Goal: Information Seeking & Learning: Learn about a topic

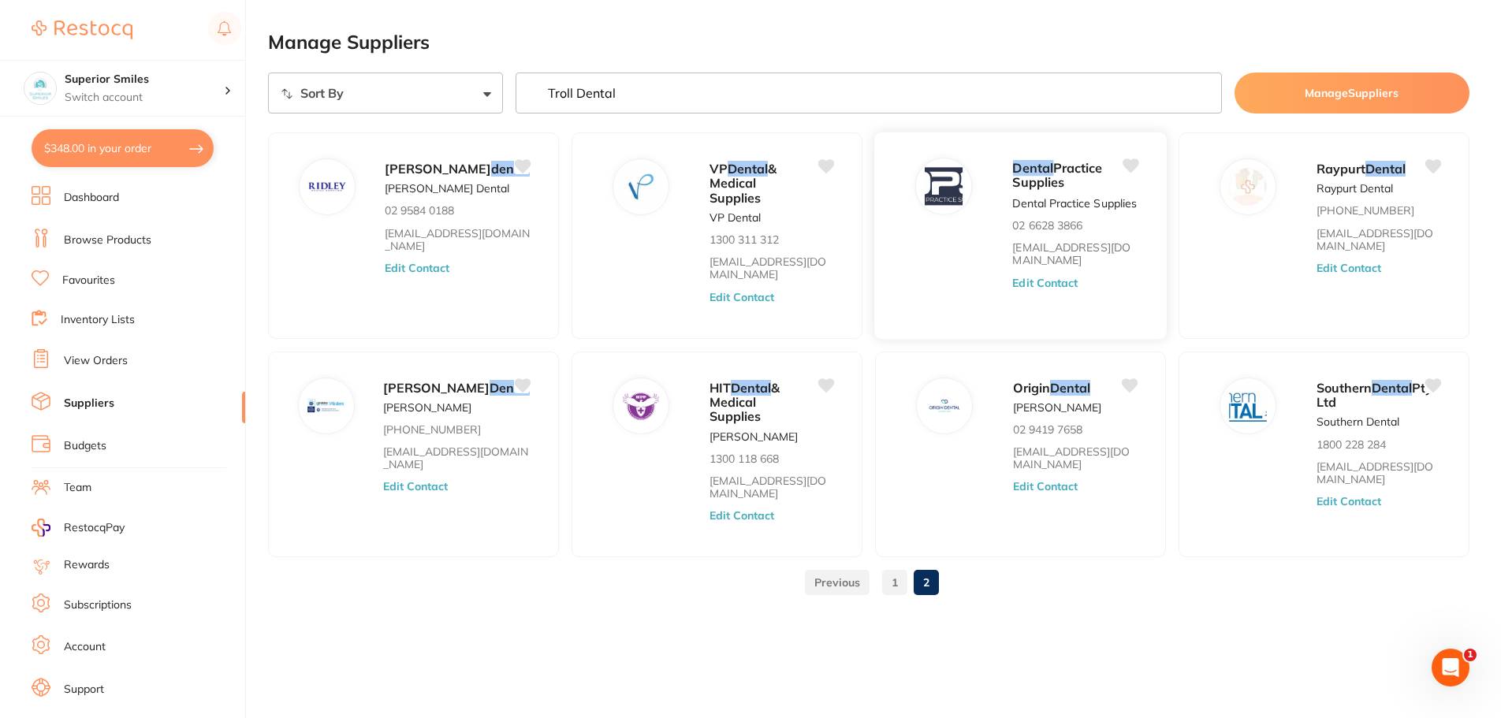
click at [1082, 193] on div "Dental Practice Supplies" at bounding box center [1074, 175] width 125 height 35
click at [1021, 177] on span "Practice Supplies" at bounding box center [1057, 175] width 90 height 31
click at [947, 179] on img at bounding box center [944, 186] width 38 height 38
drag, startPoint x: 643, startPoint y: 92, endPoint x: 371, endPoint y: 76, distance: 272.4
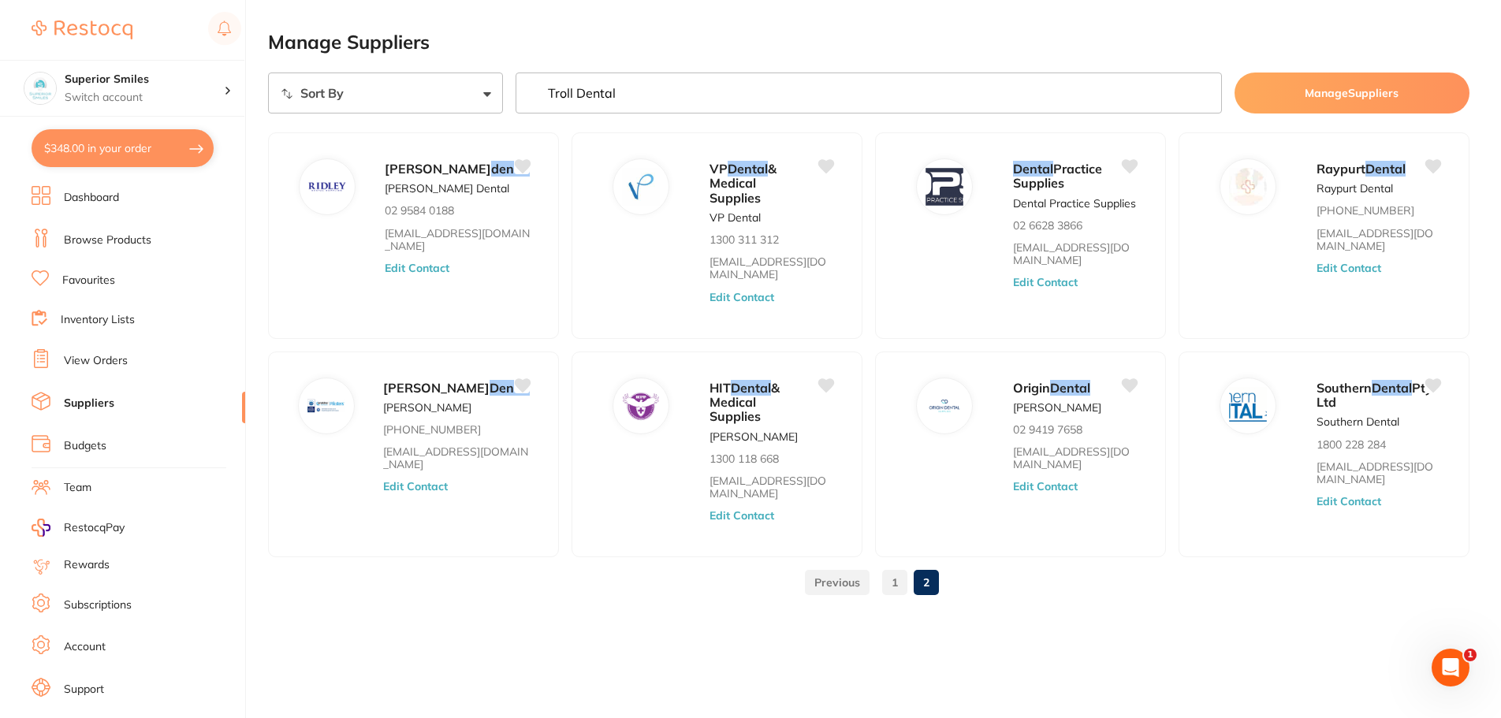
click at [374, 76] on div "Sort By A-Z Z-A Troll Dental Manage Suppliers" at bounding box center [868, 93] width 1201 height 41
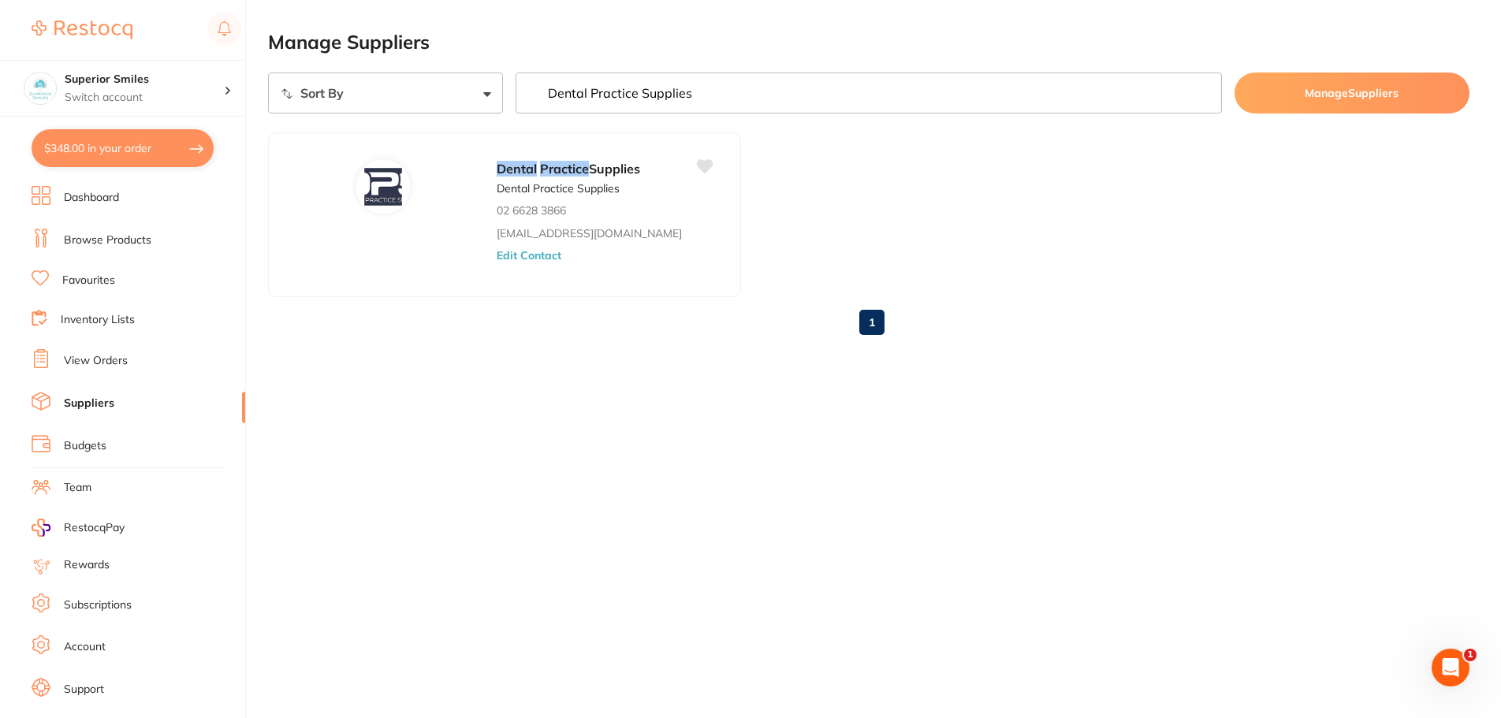
type input "Dental Practice Supplies"
click at [579, 174] on em "Practice" at bounding box center [570, 168] width 50 height 16
click at [523, 209] on p "02 6628 3866" at bounding box center [536, 210] width 70 height 13
drag, startPoint x: 523, startPoint y: 209, endPoint x: 525, endPoint y: 223, distance: 14.3
click at [523, 208] on p "02 6628 3866" at bounding box center [536, 210] width 70 height 13
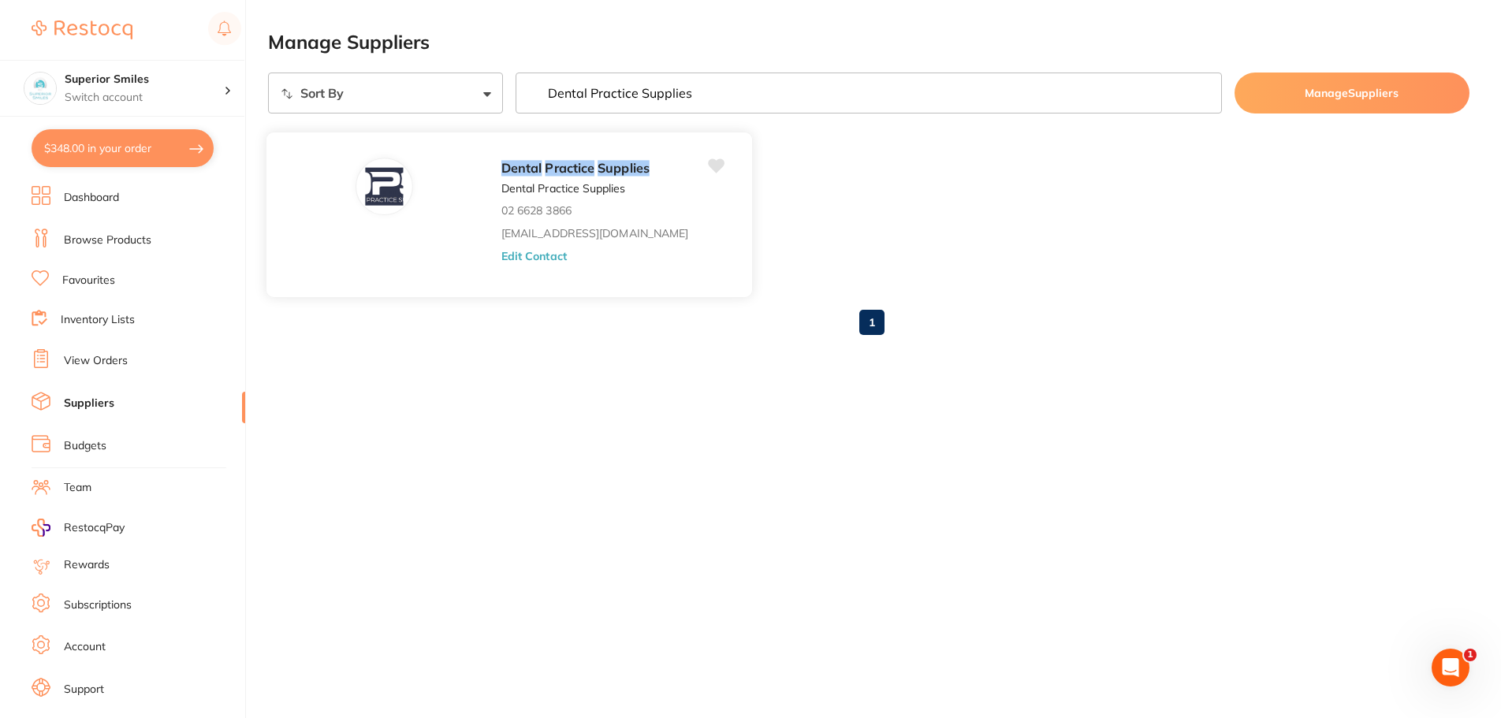
click at [605, 262] on div "Dental Practice Supplies Dental Practice Supplies 02 6628 3866 [EMAIL_ADDRESS][…" at bounding box center [618, 219] width 235 height 123
click at [102, 150] on button "$348.00 in your order" at bounding box center [123, 148] width 182 height 38
checkbox input "true"
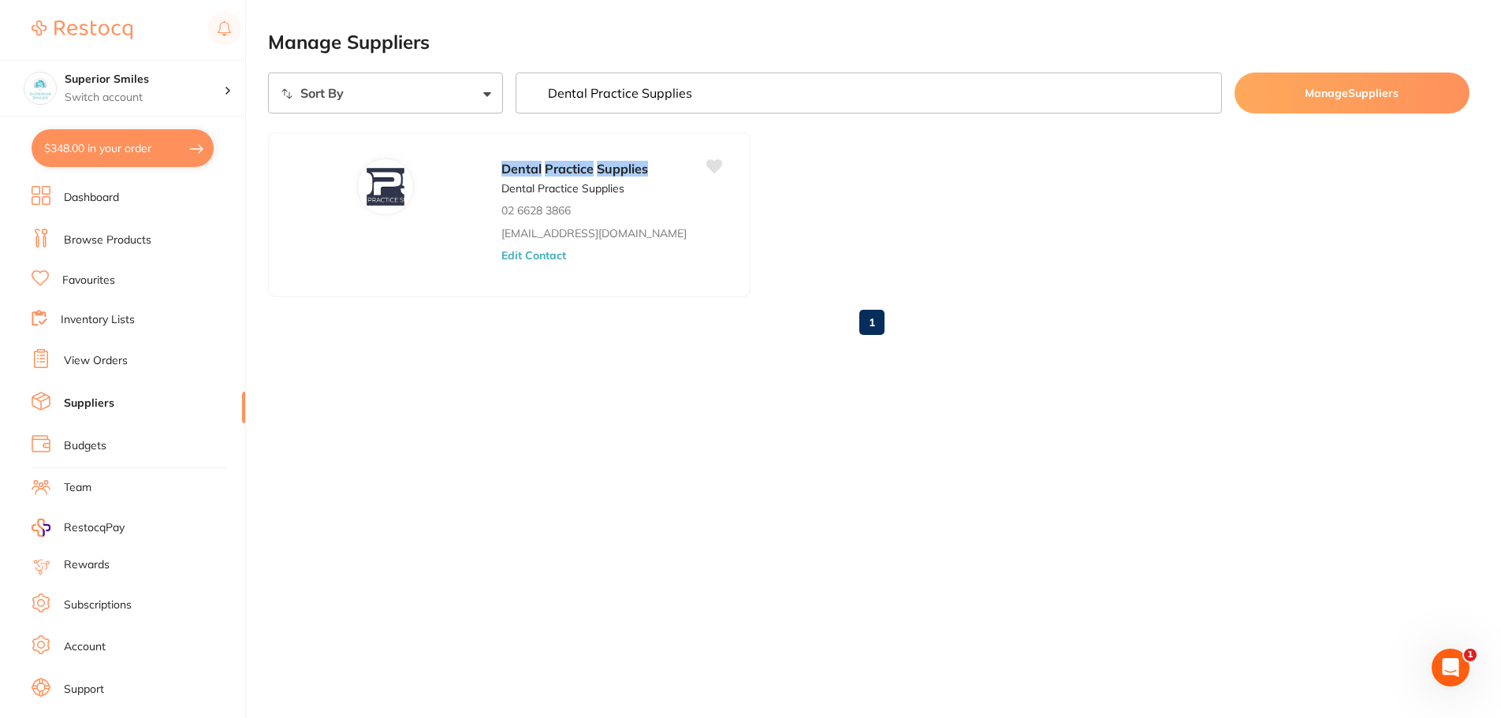
checkbox input "true"
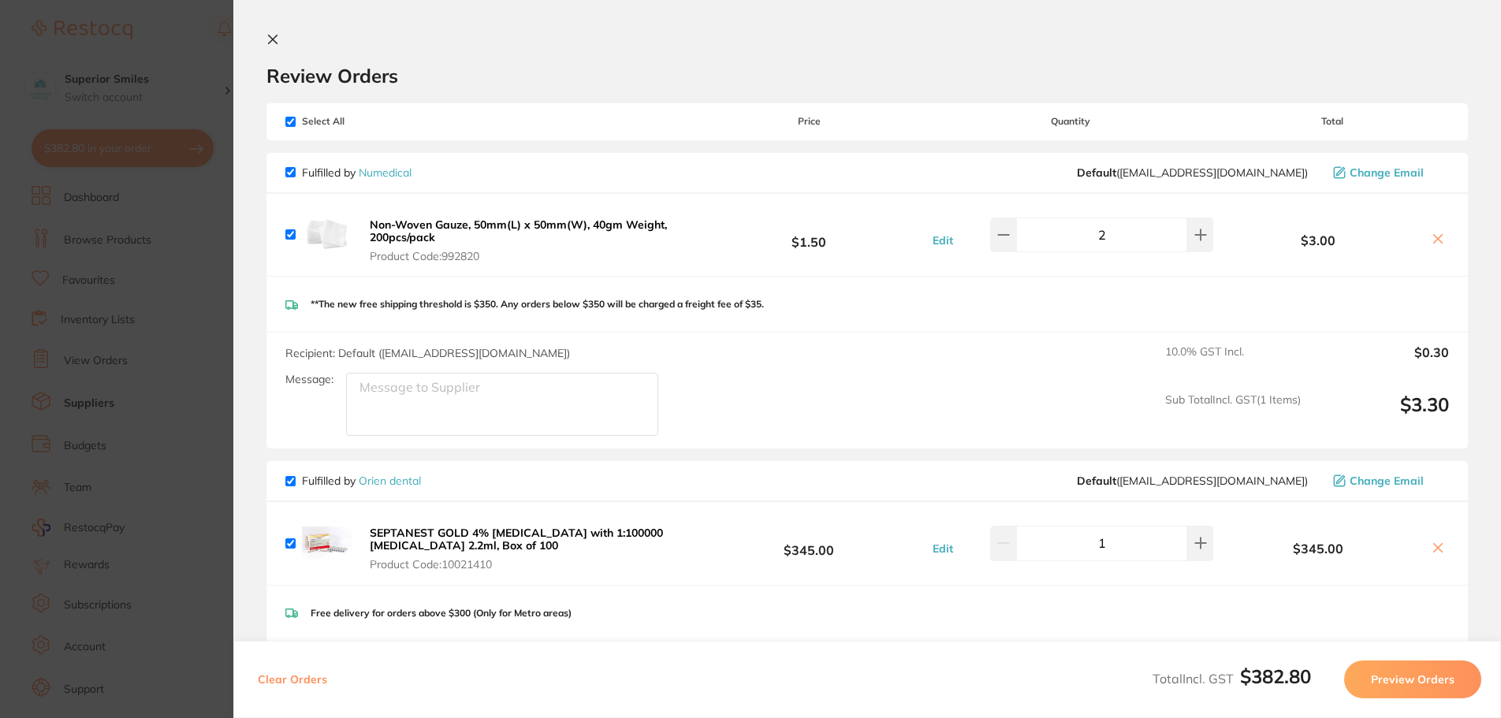
click at [276, 40] on icon at bounding box center [272, 39] width 13 height 13
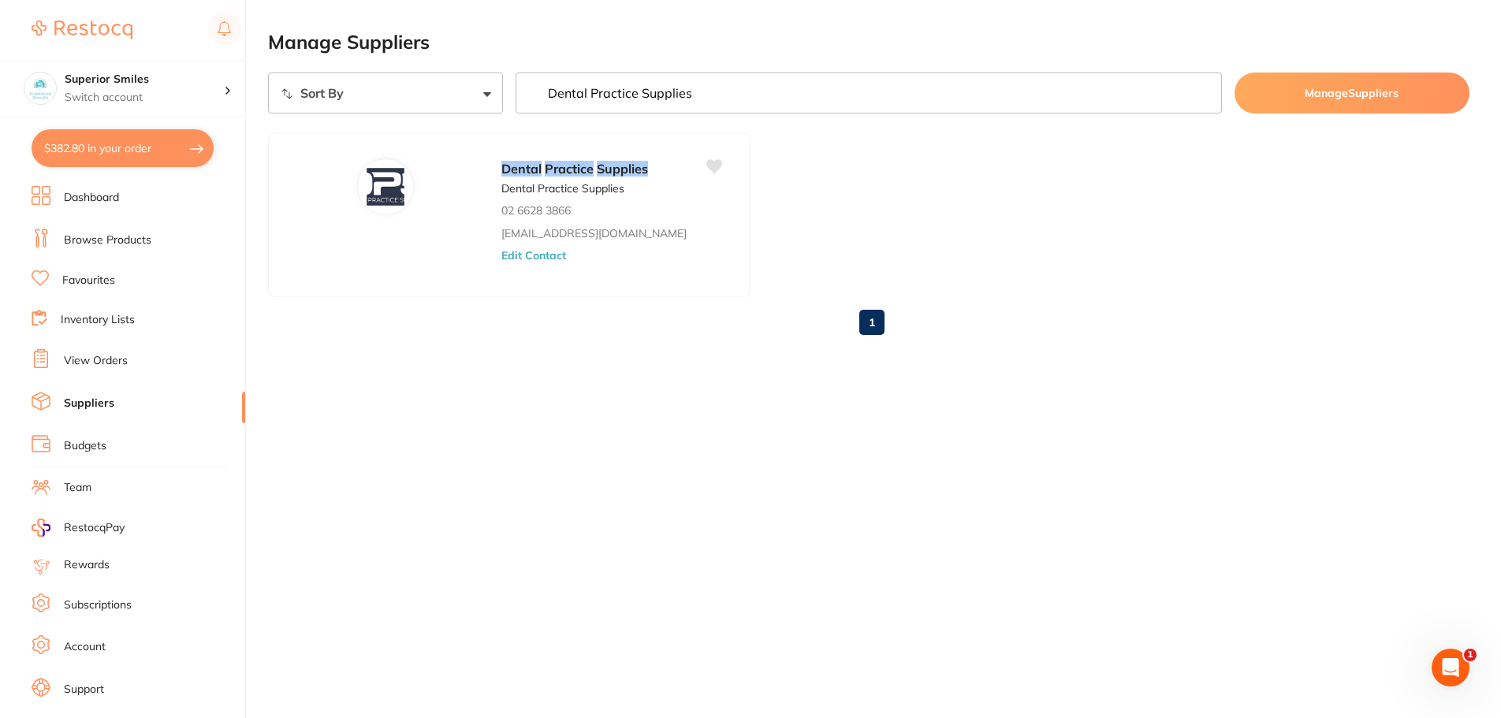
click at [1357, 91] on button "Manage Suppliers" at bounding box center [1351, 93] width 235 height 41
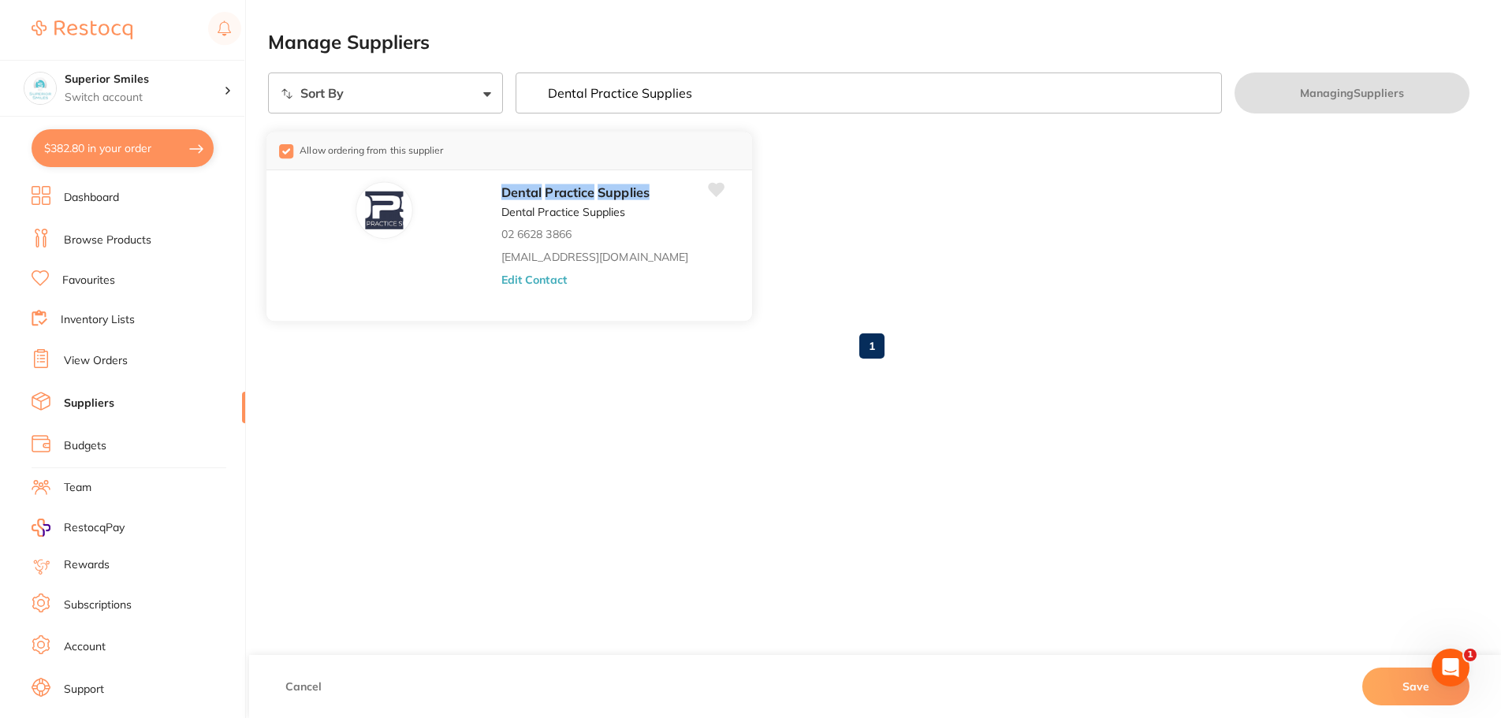
click at [459, 234] on div "Allow ordering from this supplier Dental Practice Supplies Dental Practice Supp…" at bounding box center [509, 227] width 487 height 190
click at [1395, 691] on button "Save" at bounding box center [1415, 687] width 107 height 38
click at [1407, 683] on button "Save" at bounding box center [1415, 687] width 107 height 38
click at [99, 244] on link "Browse Products" at bounding box center [107, 241] width 87 height 16
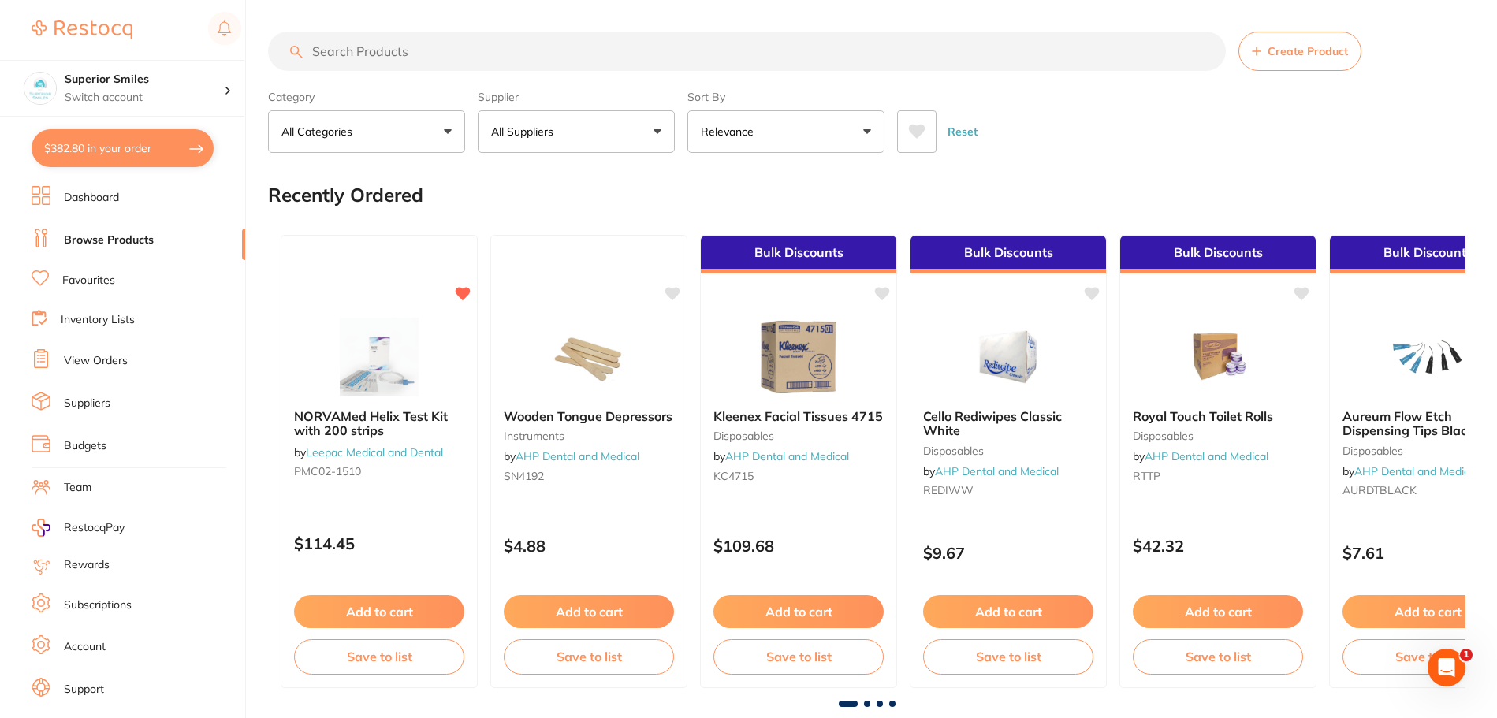
click at [441, 130] on button "All Categories" at bounding box center [366, 131] width 197 height 43
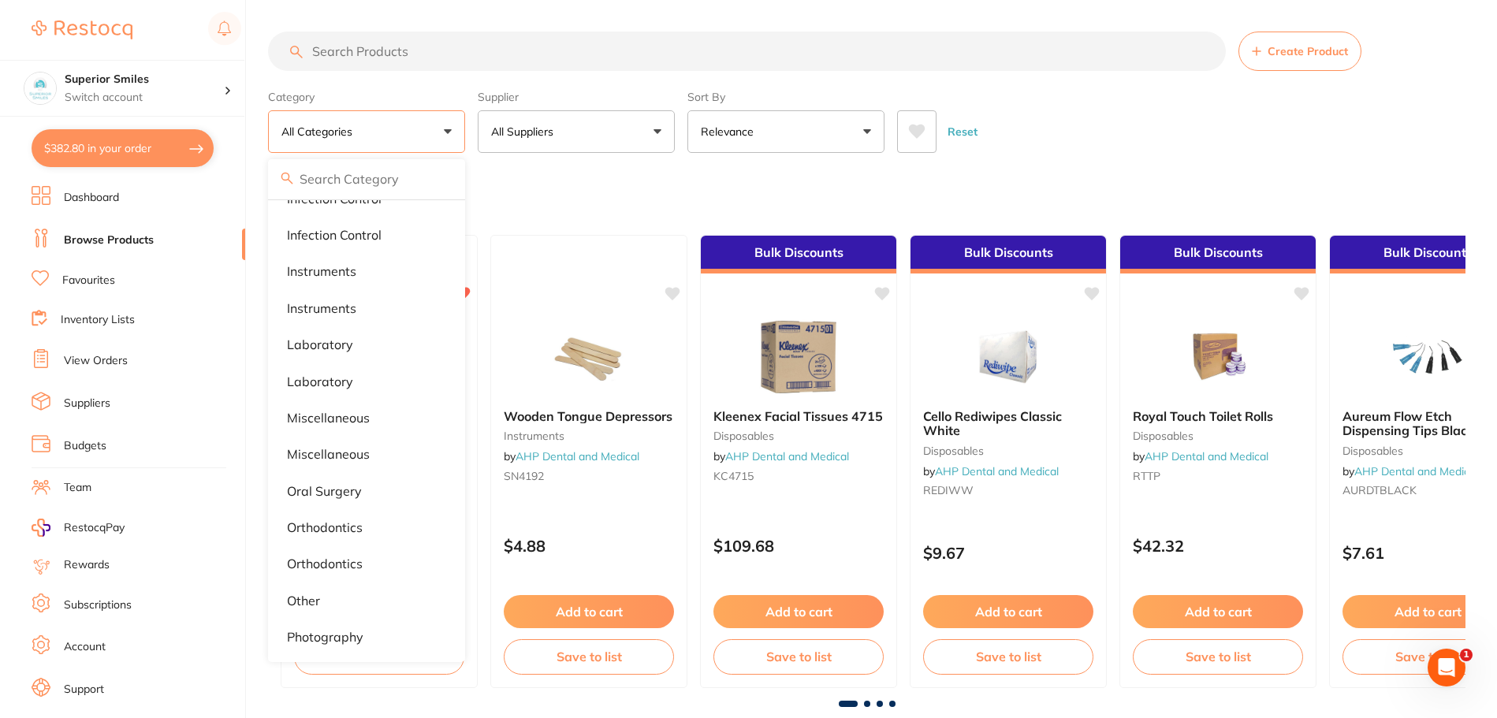
scroll to position [918, 0]
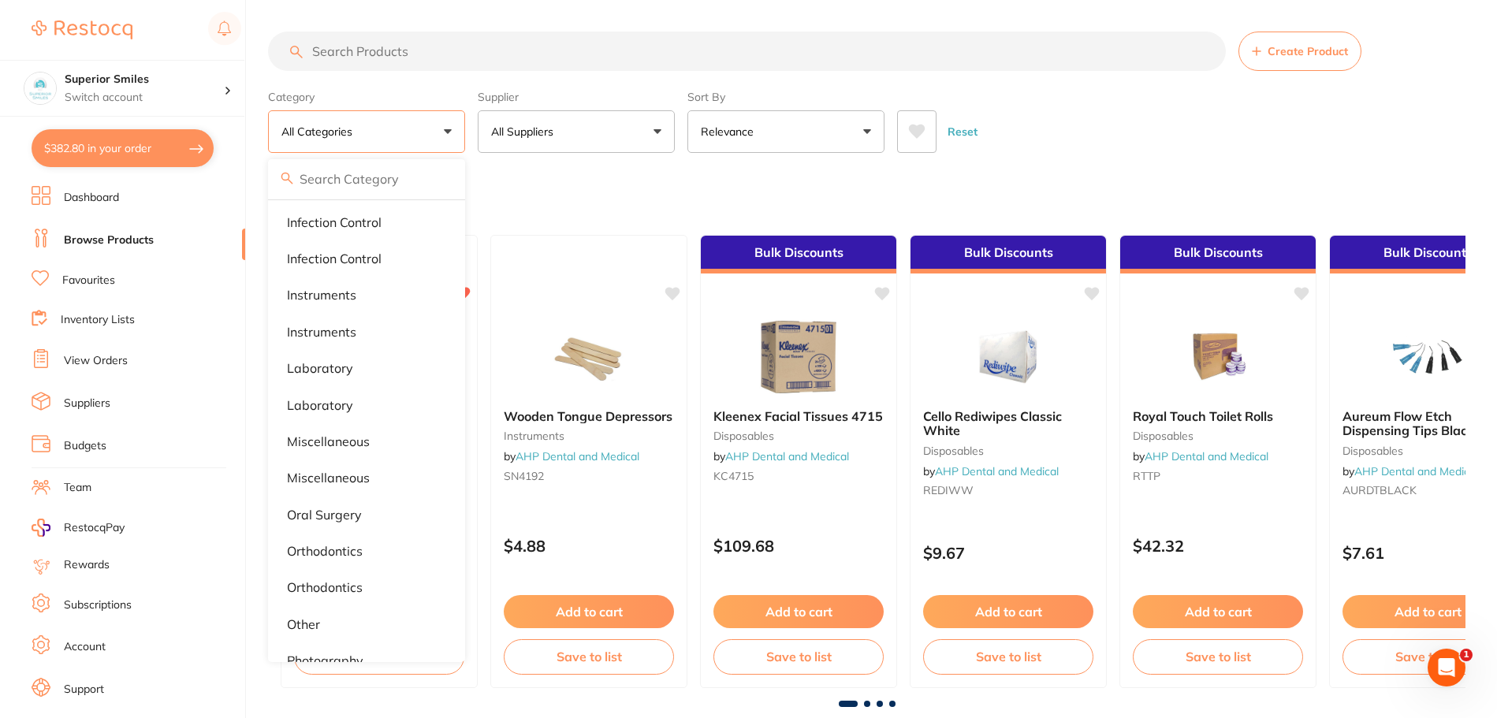
click at [651, 130] on button "All Suppliers" at bounding box center [576, 131] width 197 height 43
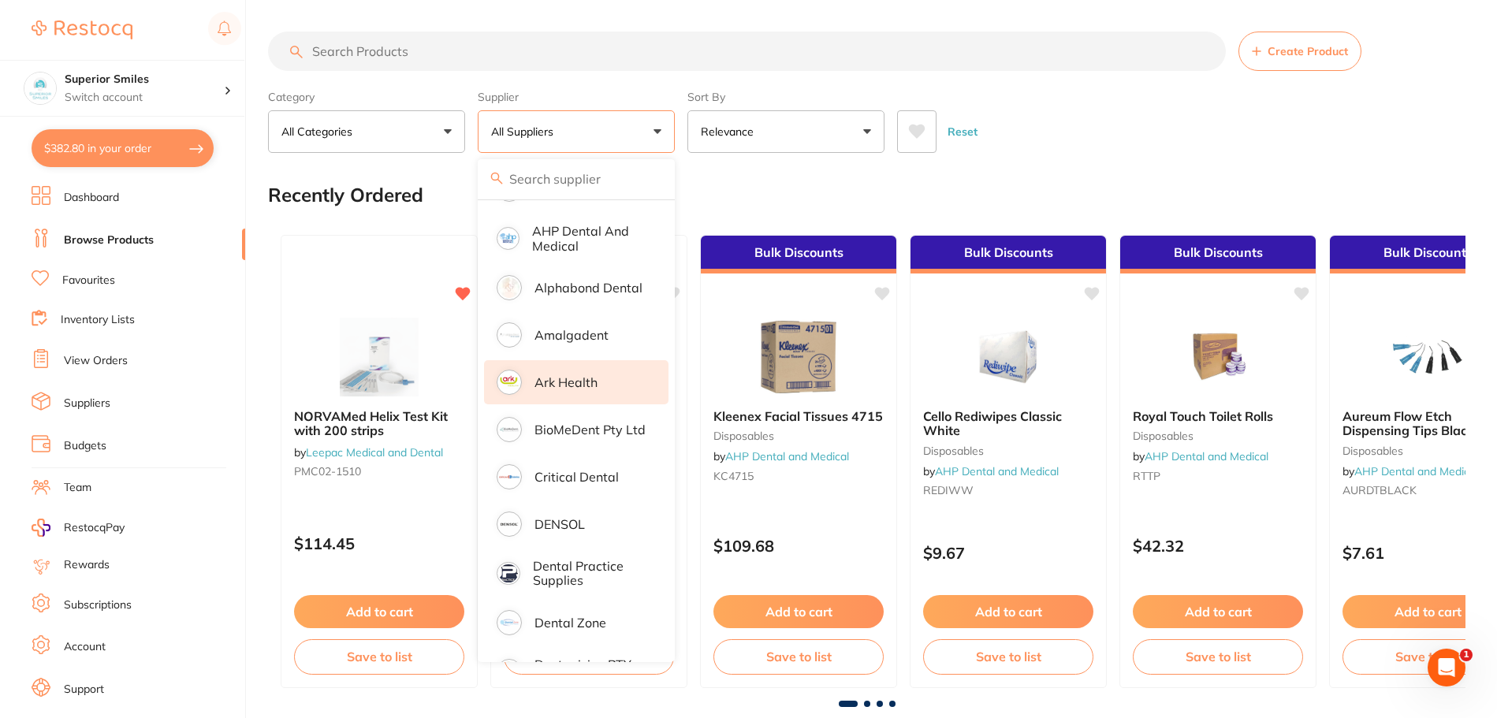
scroll to position [394, 0]
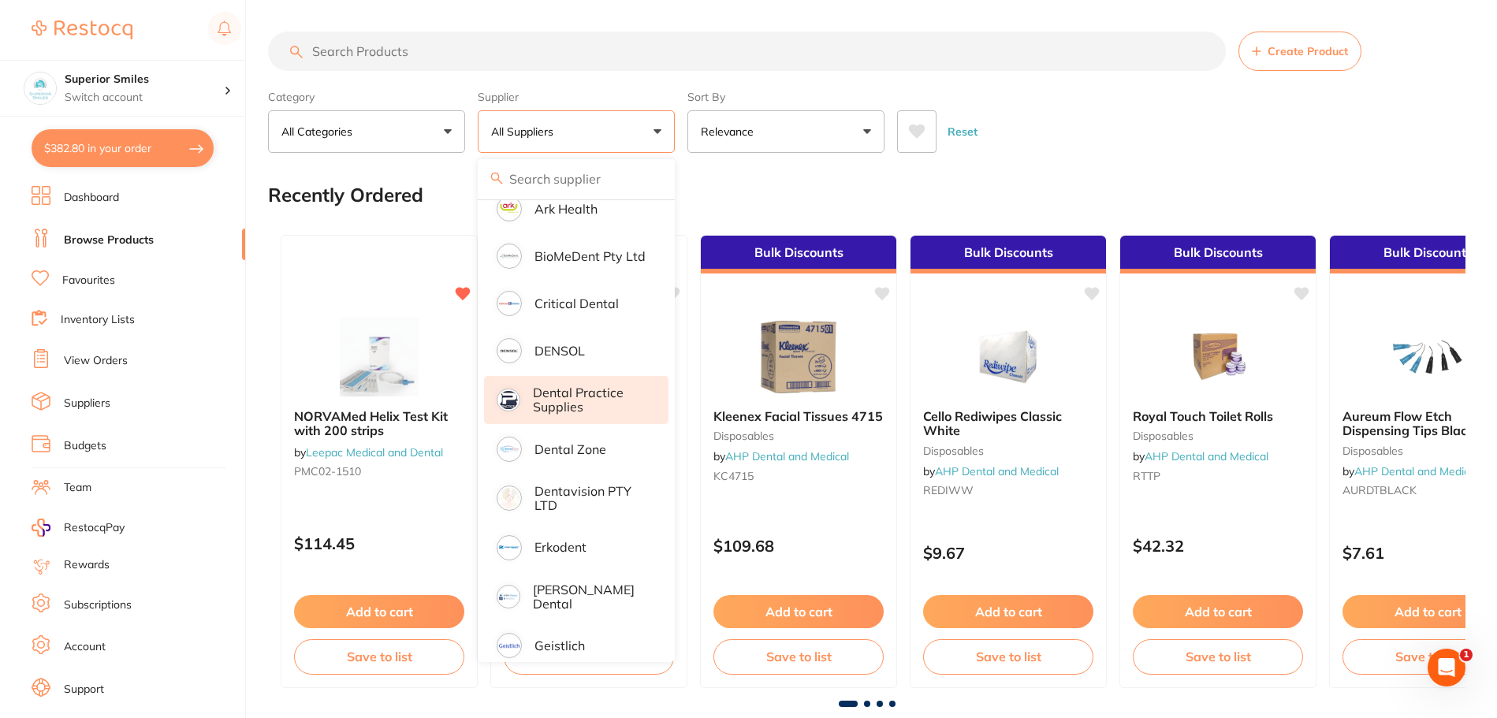
click at [571, 399] on p "Dental Practice Supplies" at bounding box center [590, 399] width 114 height 29
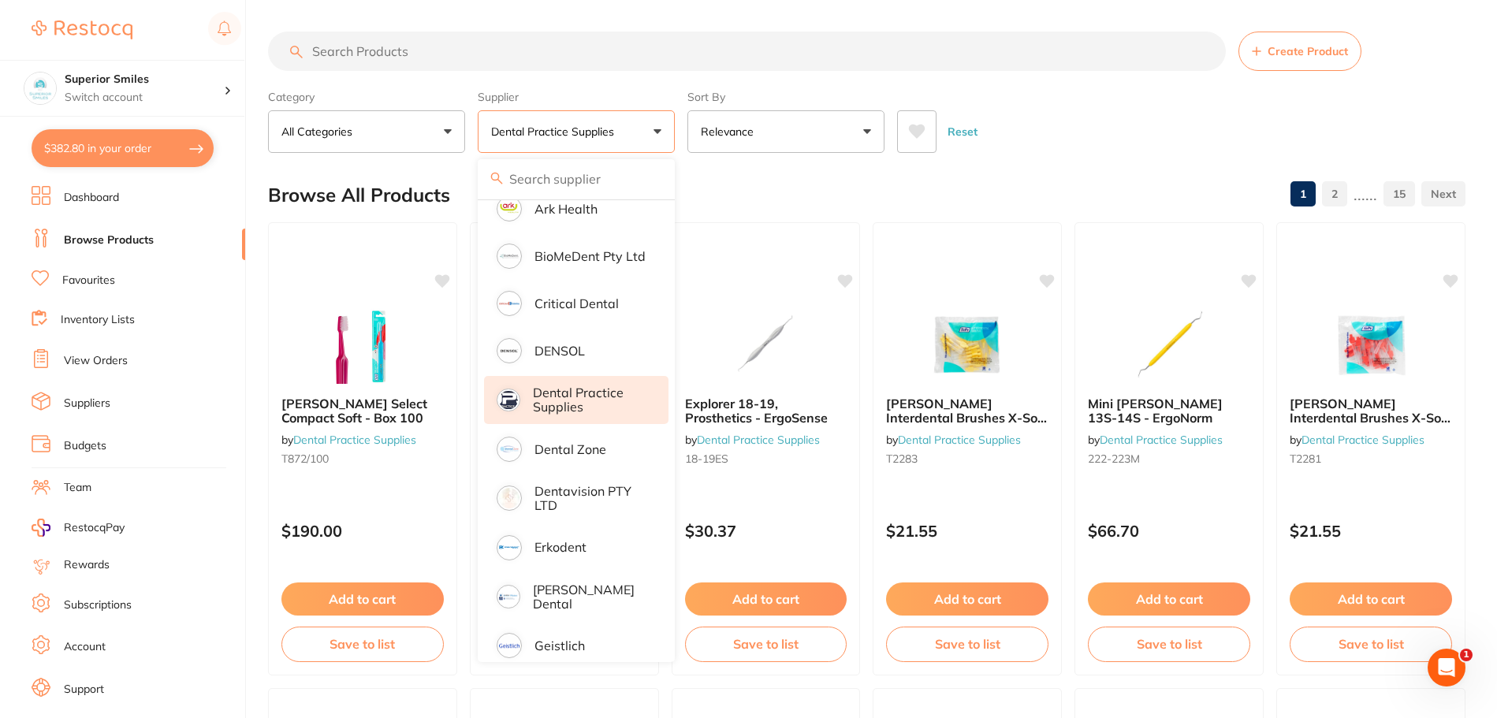
scroll to position [0, 0]
click at [1084, 151] on div "Reset" at bounding box center [1175, 125] width 556 height 55
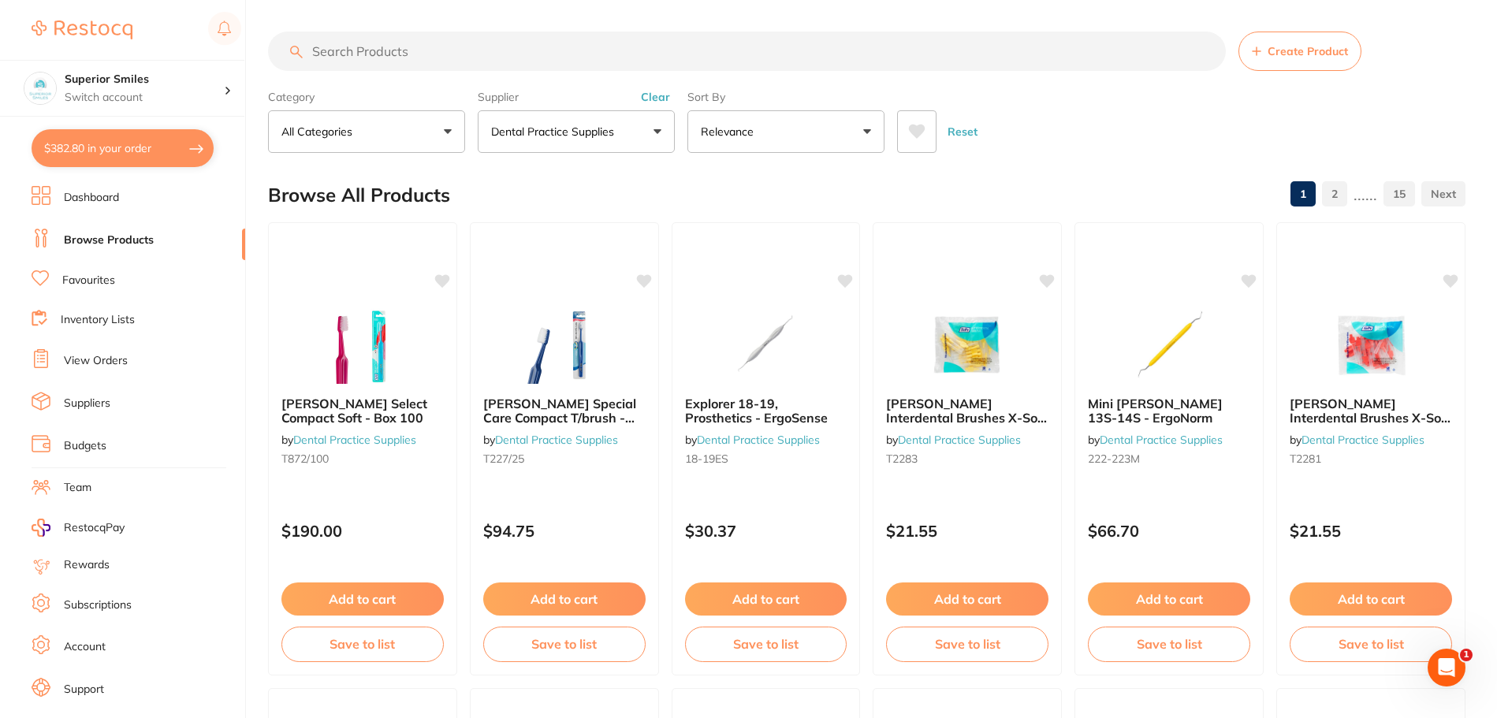
click at [866, 129] on button "Relevance" at bounding box center [785, 131] width 197 height 43
click at [426, 134] on button "All Categories" at bounding box center [366, 131] width 197 height 43
click at [332, 222] on strong "All Categories" at bounding box center [329, 226] width 84 height 14
click at [376, 49] on input "search" at bounding box center [747, 51] width 958 height 39
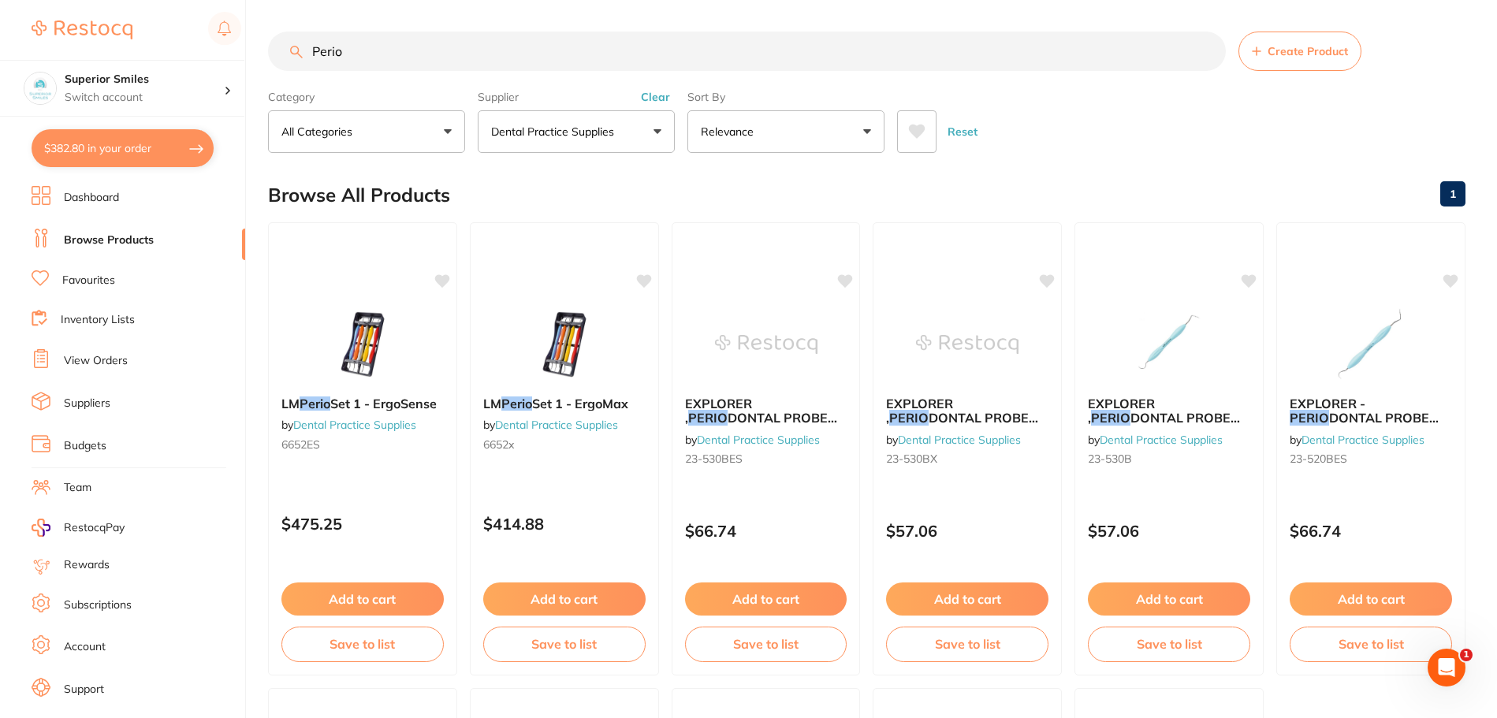
type input "Perio"
click at [863, 133] on button "Relevance" at bounding box center [785, 131] width 197 height 43
click at [1050, 207] on div "Browse All Products 1" at bounding box center [866, 195] width 1197 height 53
click at [92, 605] on link "Subscriptions" at bounding box center [98, 605] width 68 height 16
